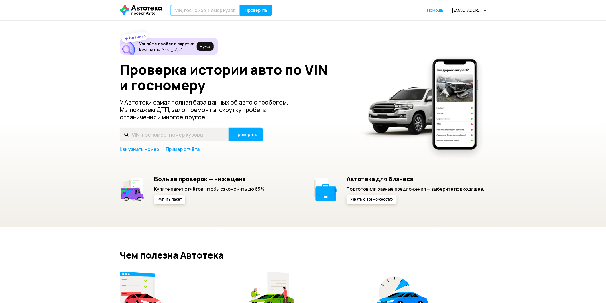
click at [198, 13] on input "text" at bounding box center [206, 10] width 70 height 11
type input "М317КМ193"
click at [240, 5] on button "Проверить" at bounding box center [256, 10] width 32 height 11
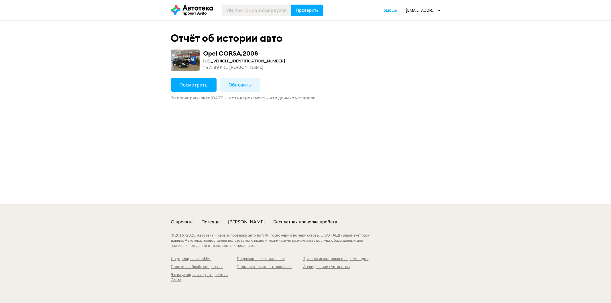
click at [216, 58] on div "[US_VEHICLE_IDENTIFICATION_NUMBER]" at bounding box center [244, 61] width 82 height 6
copy div "[US_VEHICLE_IDENTIFICATION_NUMBER]"
